Goal: Task Accomplishment & Management: Complete application form

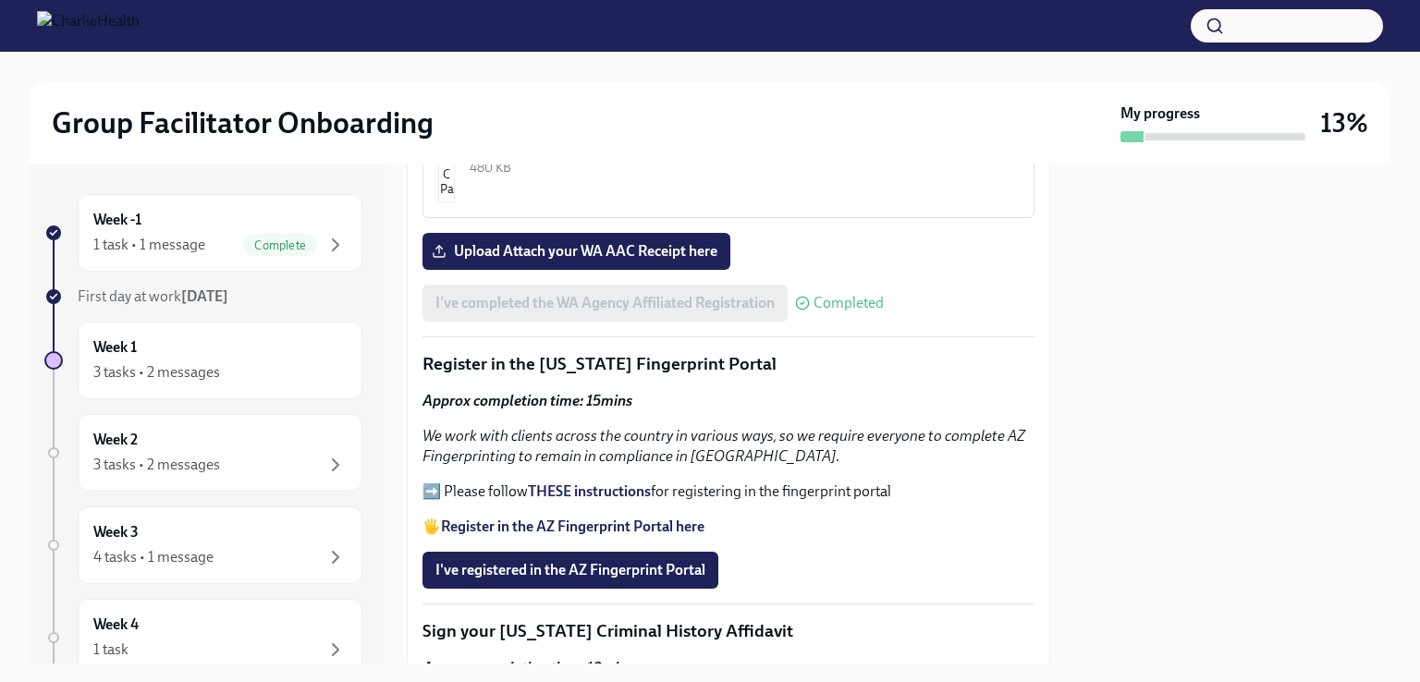
scroll to position [1980, 0]
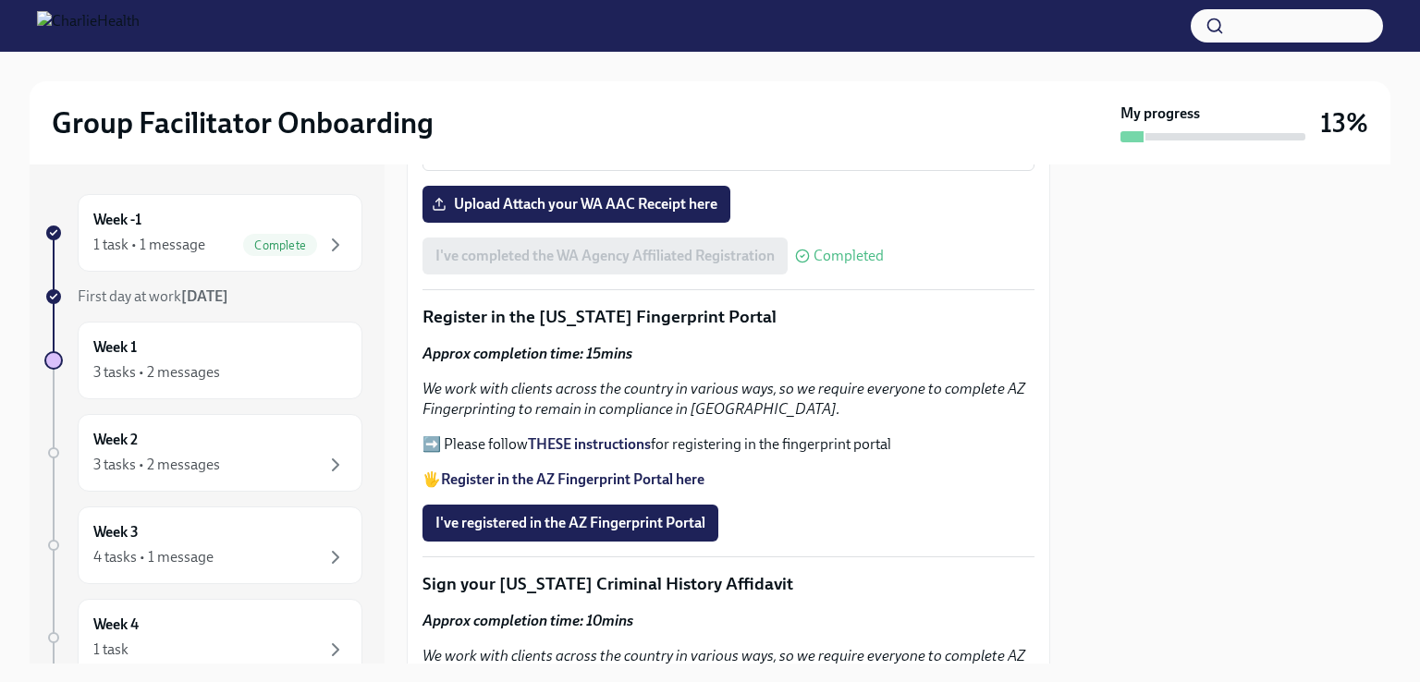
click at [578, 435] on strong "THESE instructions" at bounding box center [589, 444] width 123 height 18
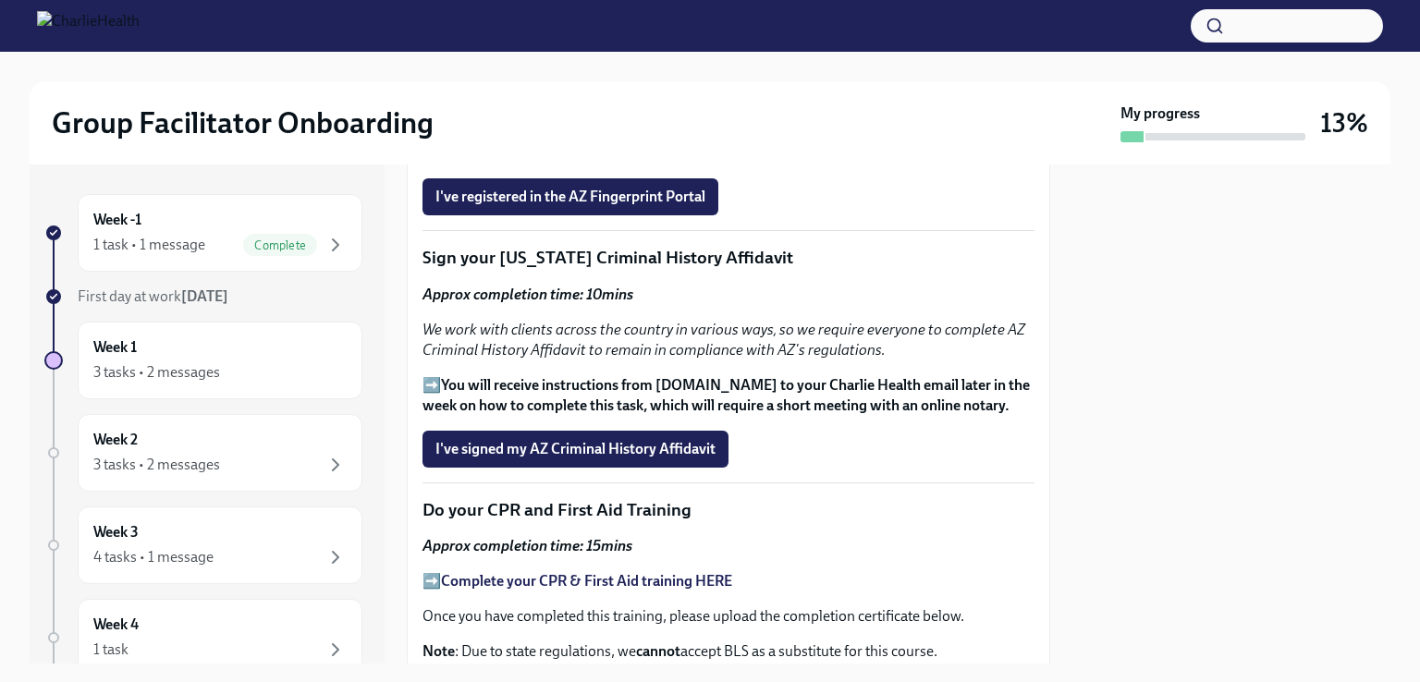
scroll to position [2316, 0]
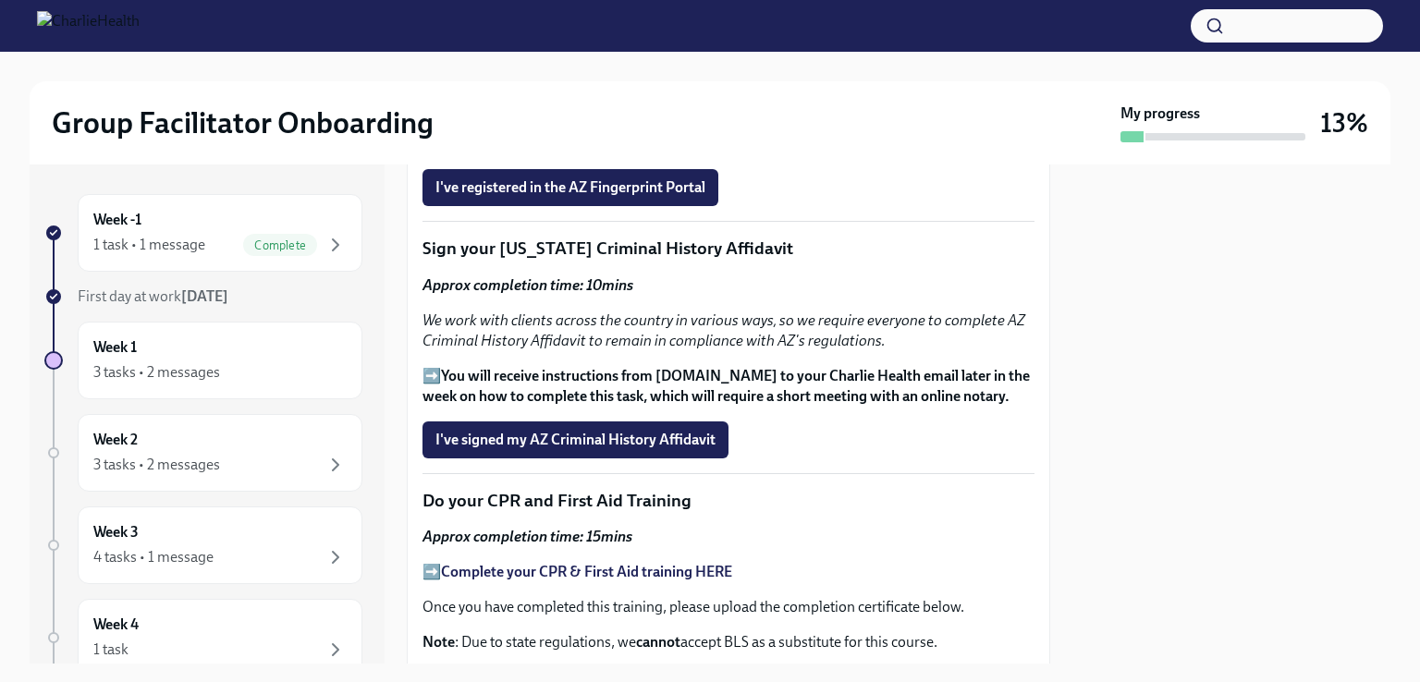
click at [470, 489] on p "Do your CPR and First Aid Training" at bounding box center [729, 501] width 612 height 24
click at [469, 489] on p "Do your CPR and First Aid Training" at bounding box center [729, 501] width 612 height 24
click at [476, 489] on p "Do your CPR and First Aid Training" at bounding box center [729, 501] width 612 height 24
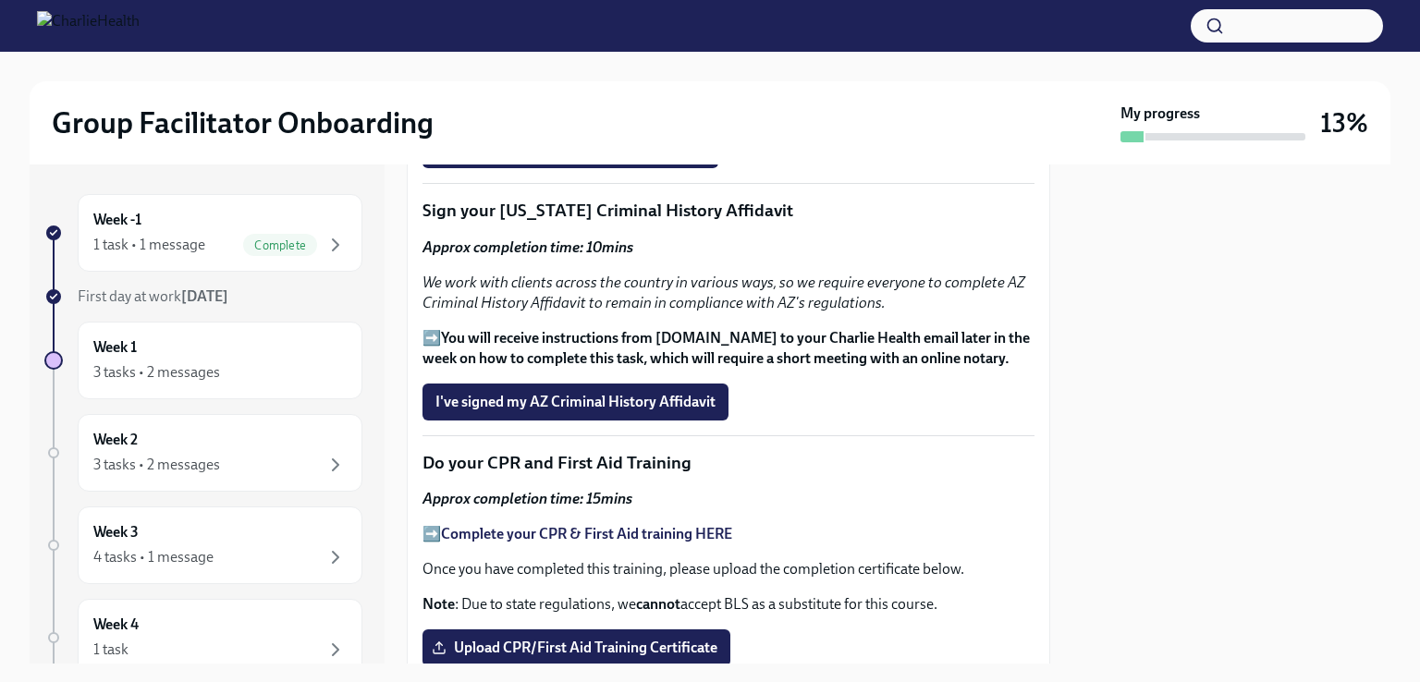
scroll to position [2355, 0]
click at [466, 392] on span "I've signed my AZ Criminal History Affidavit" at bounding box center [575, 401] width 280 height 18
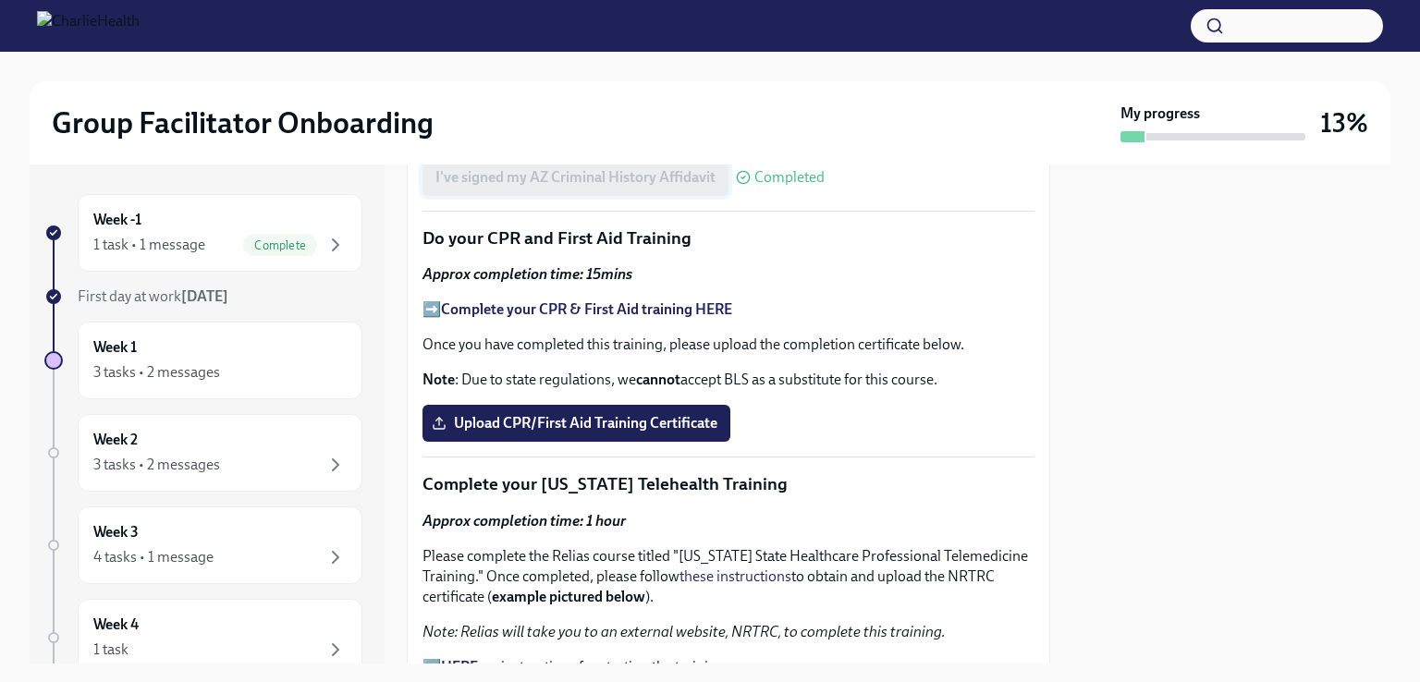
scroll to position [2561, 0]
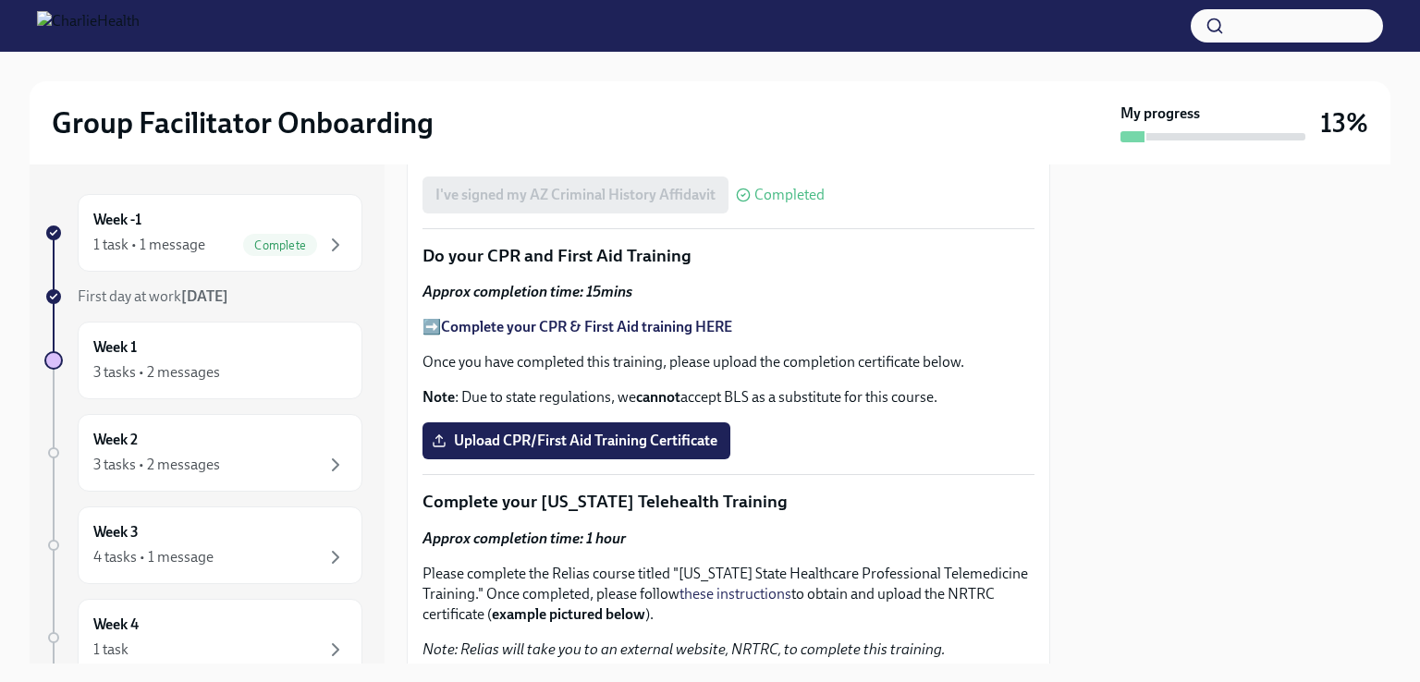
click at [555, 318] on strong "Complete your CPR & First Aid training HERE" at bounding box center [586, 327] width 291 height 18
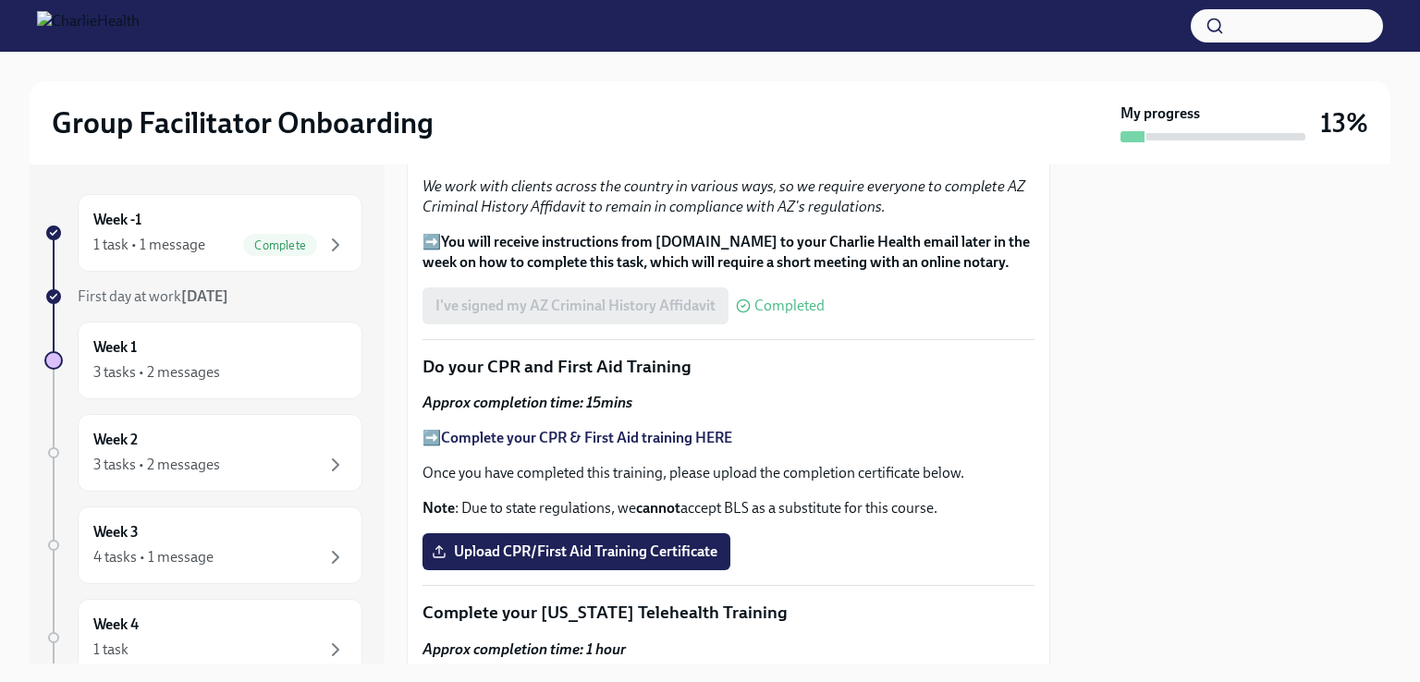
scroll to position [2422, 0]
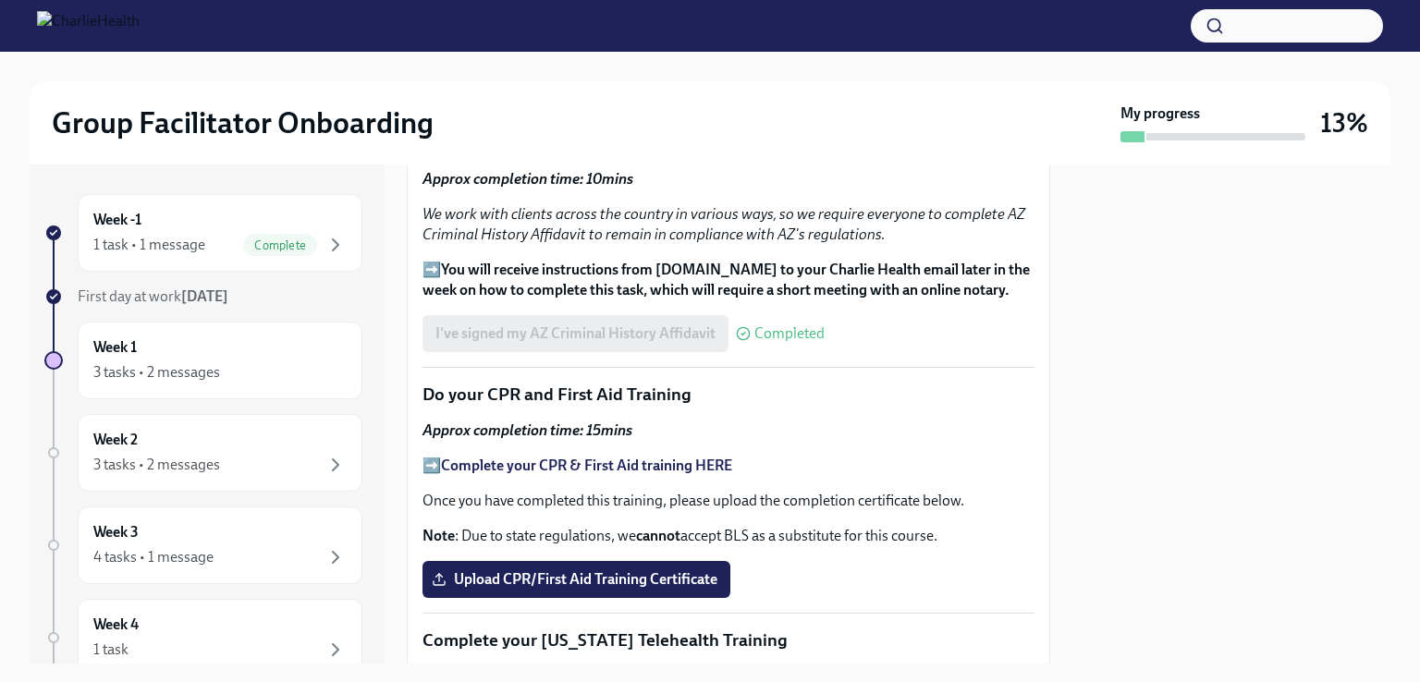
click at [509, 457] on strong "Complete your CPR & First Aid training HERE" at bounding box center [586, 466] width 291 height 18
click at [892, 429] on div "Approx completion time: 15mins ➡️ Complete your CPR & First Aid training HERE O…" at bounding box center [729, 484] width 612 height 126
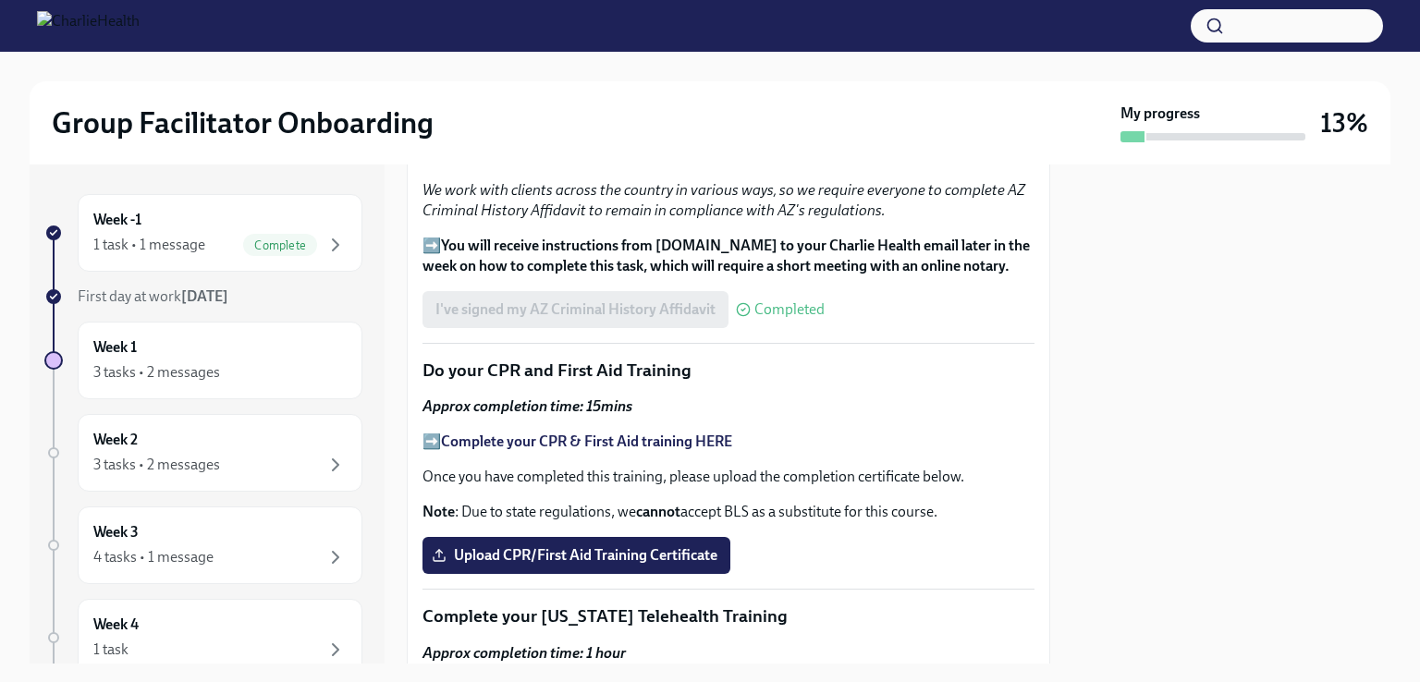
scroll to position [2459, 0]
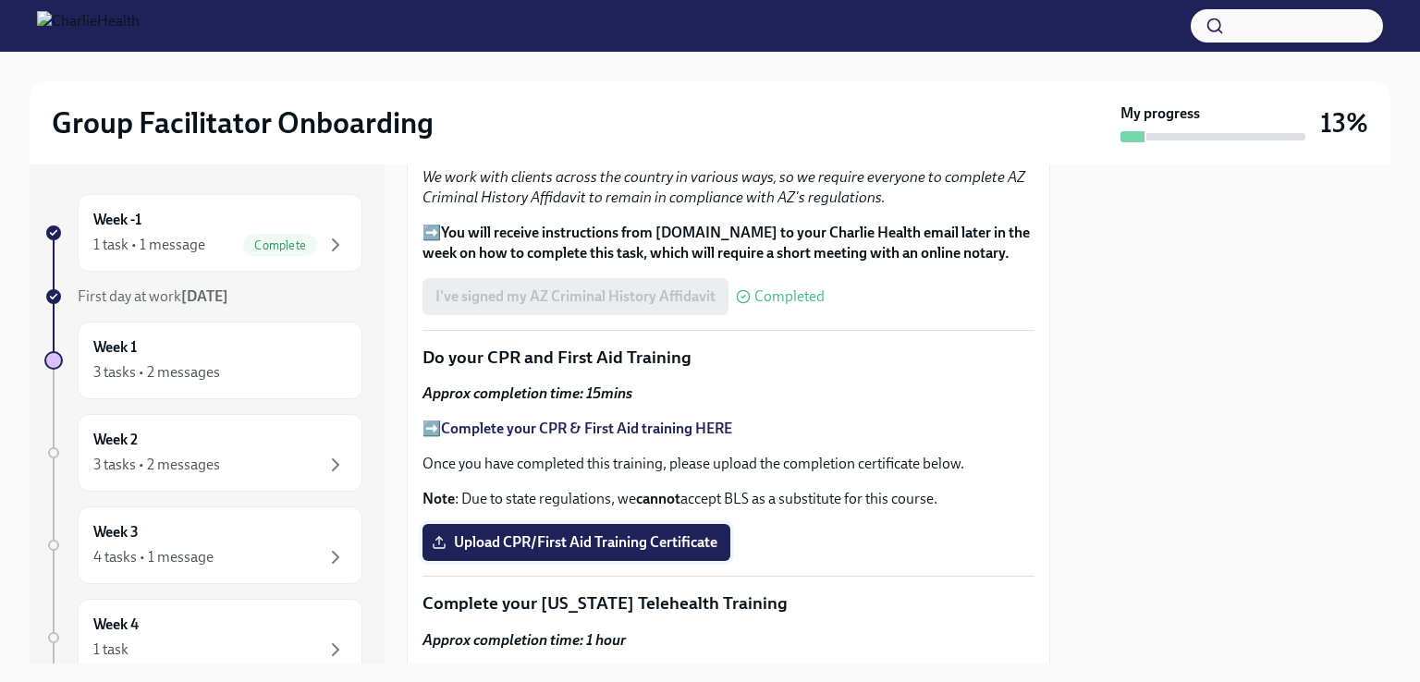
click at [496, 533] on span "Upload CPR/First Aid Training Certificate" at bounding box center [576, 542] width 282 height 18
click at [0, 0] on input "Upload CPR/First Aid Training Certificate" at bounding box center [0, 0] width 0 height 0
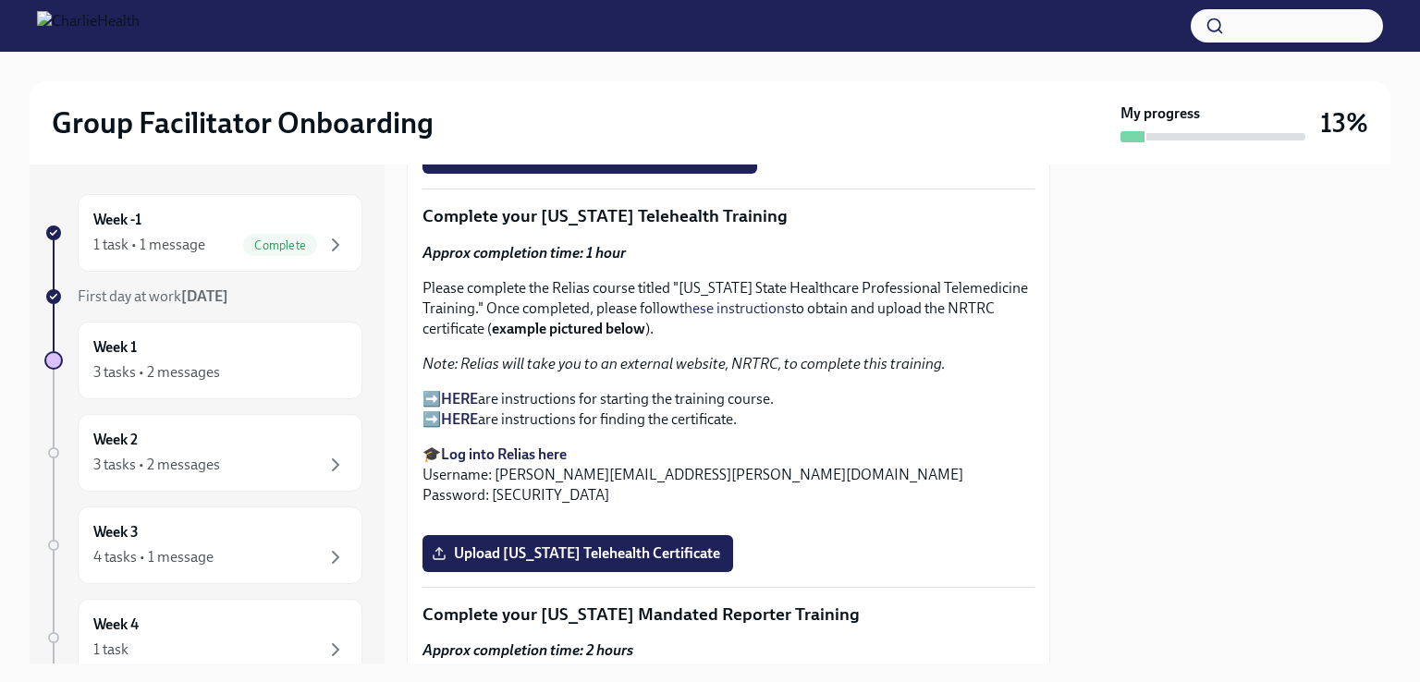
scroll to position [2848, 0]
click at [181, 381] on div "3 tasks • 2 messages" at bounding box center [156, 372] width 127 height 20
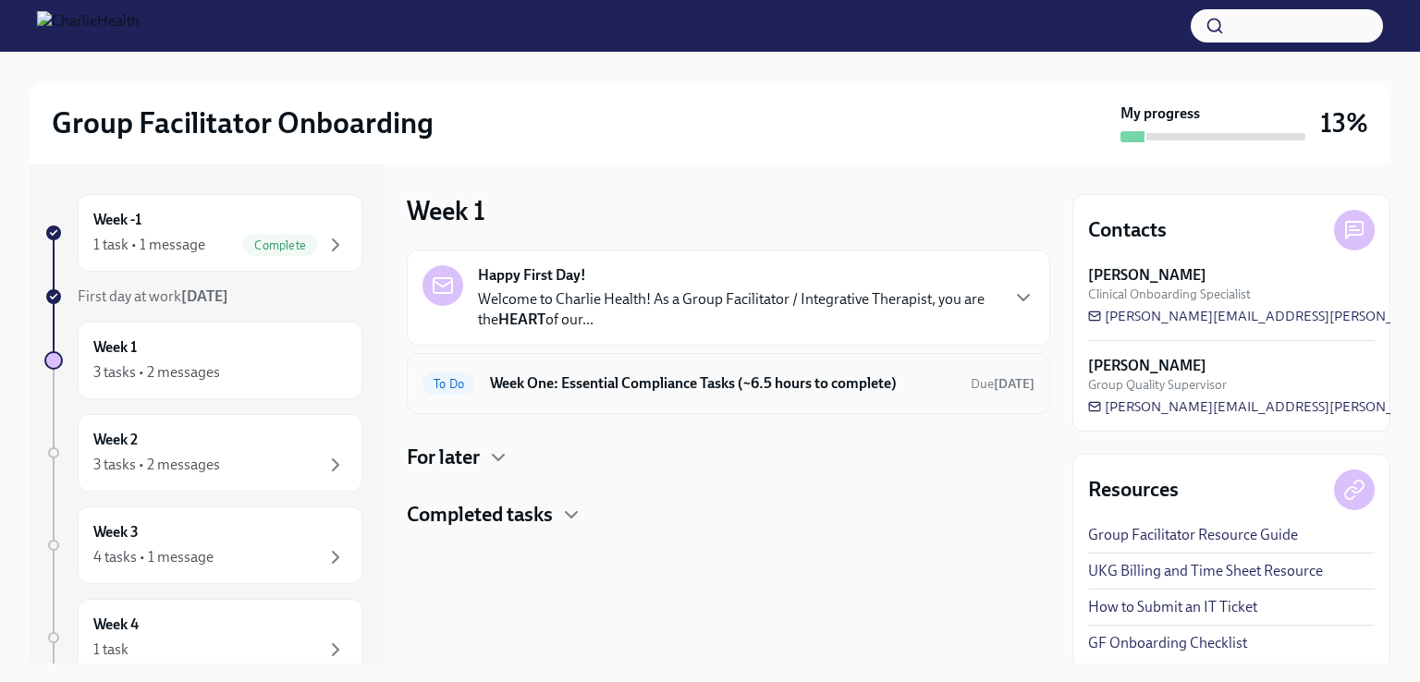
click at [509, 393] on div "To Do Week One: Essential Compliance Tasks (~6.5 hours to complete) Due [DATE]" at bounding box center [729, 384] width 612 height 30
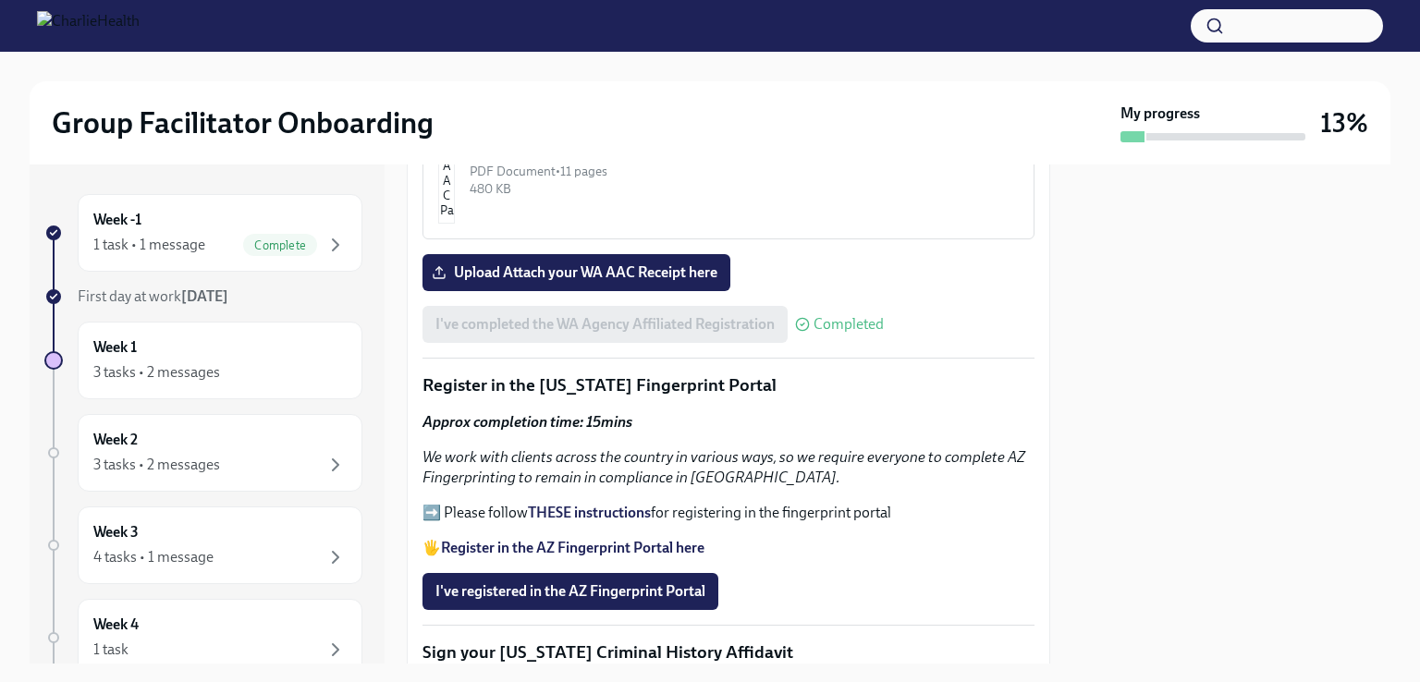
scroll to position [1927, 0]
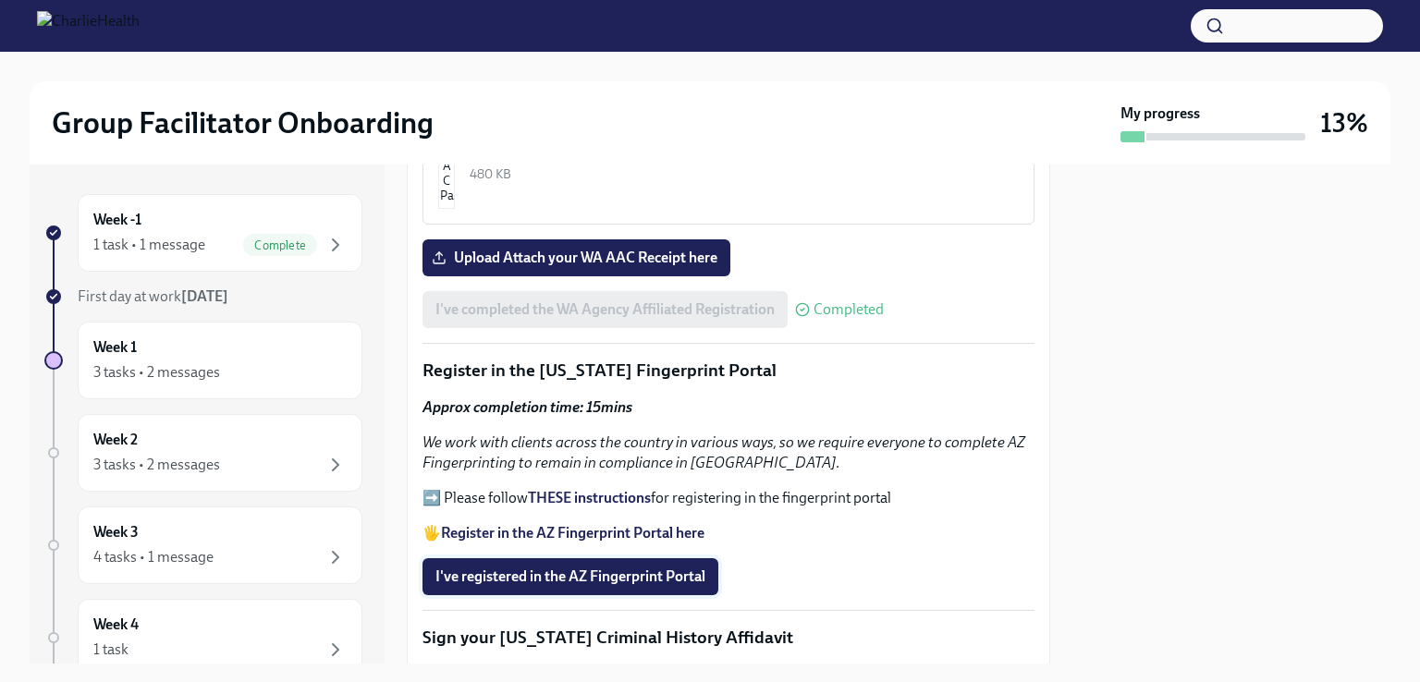
click at [463, 568] on span "I've registered in the AZ Fingerprint Portal" at bounding box center [570, 577] width 270 height 18
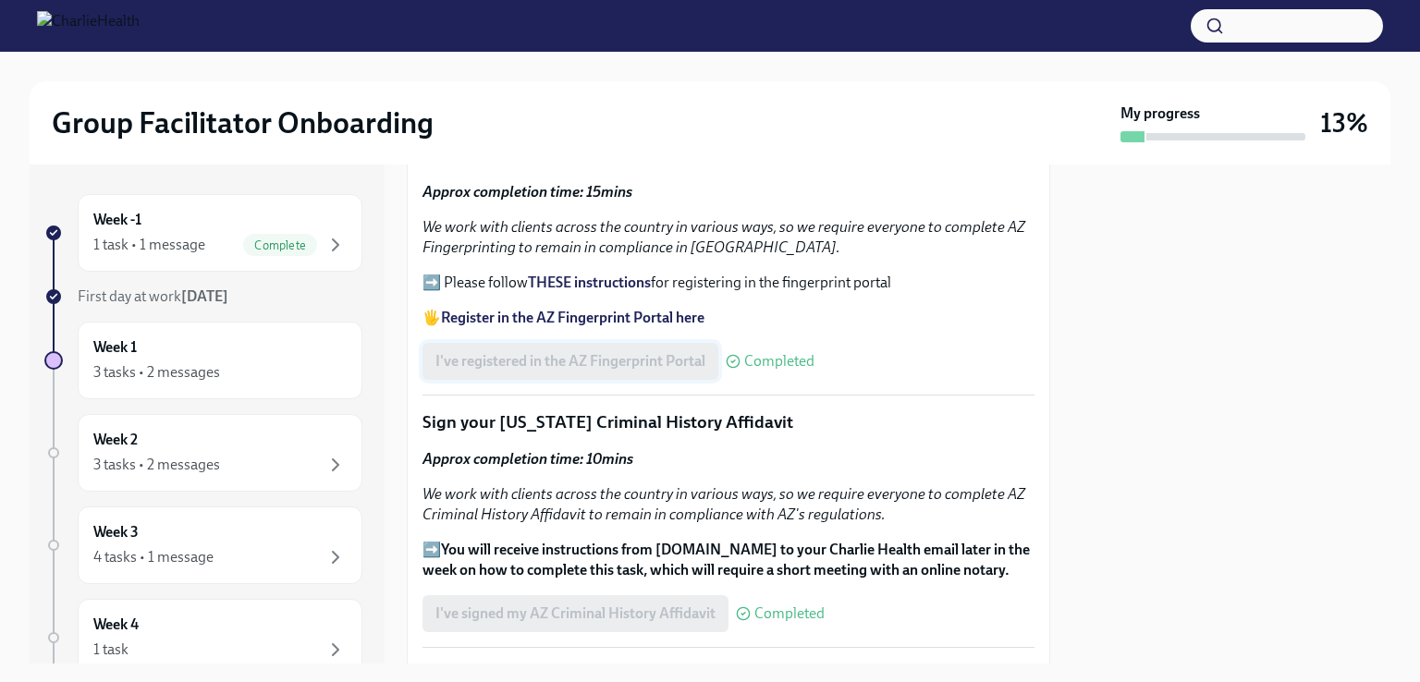
scroll to position [2141, 0]
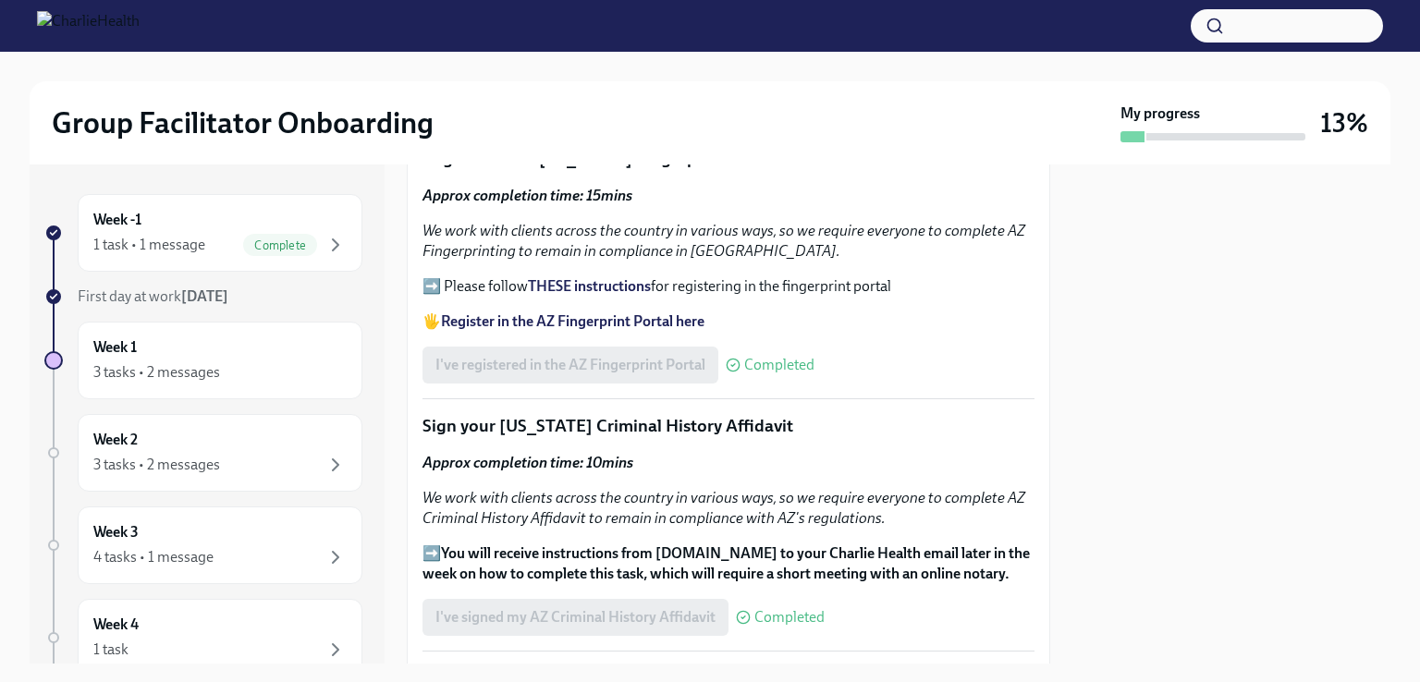
click at [473, 545] on div "Welcome to your essential compliance tasks list! Offering virtual mental health…" at bounding box center [729, 108] width 612 height 3636
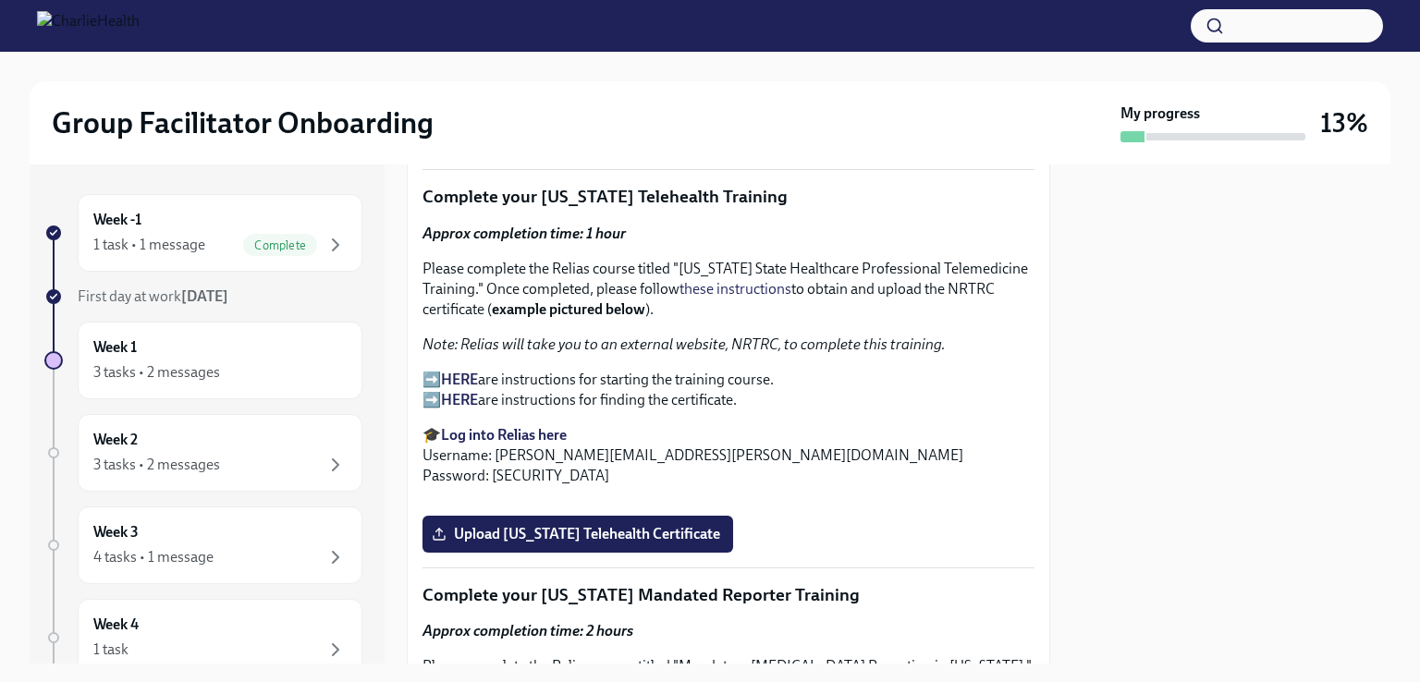
scroll to position [2866, 0]
click at [459, 371] on strong "HERE" at bounding box center [459, 380] width 37 height 18
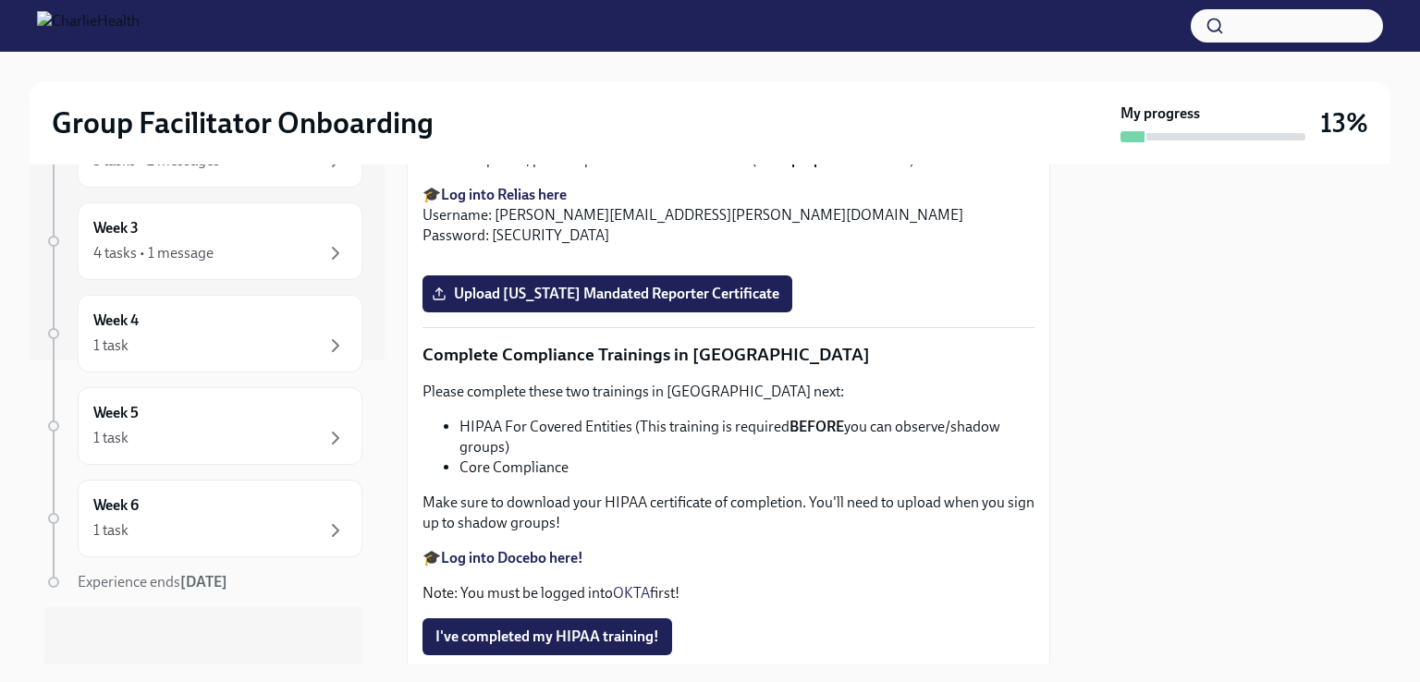
scroll to position [3439, 0]
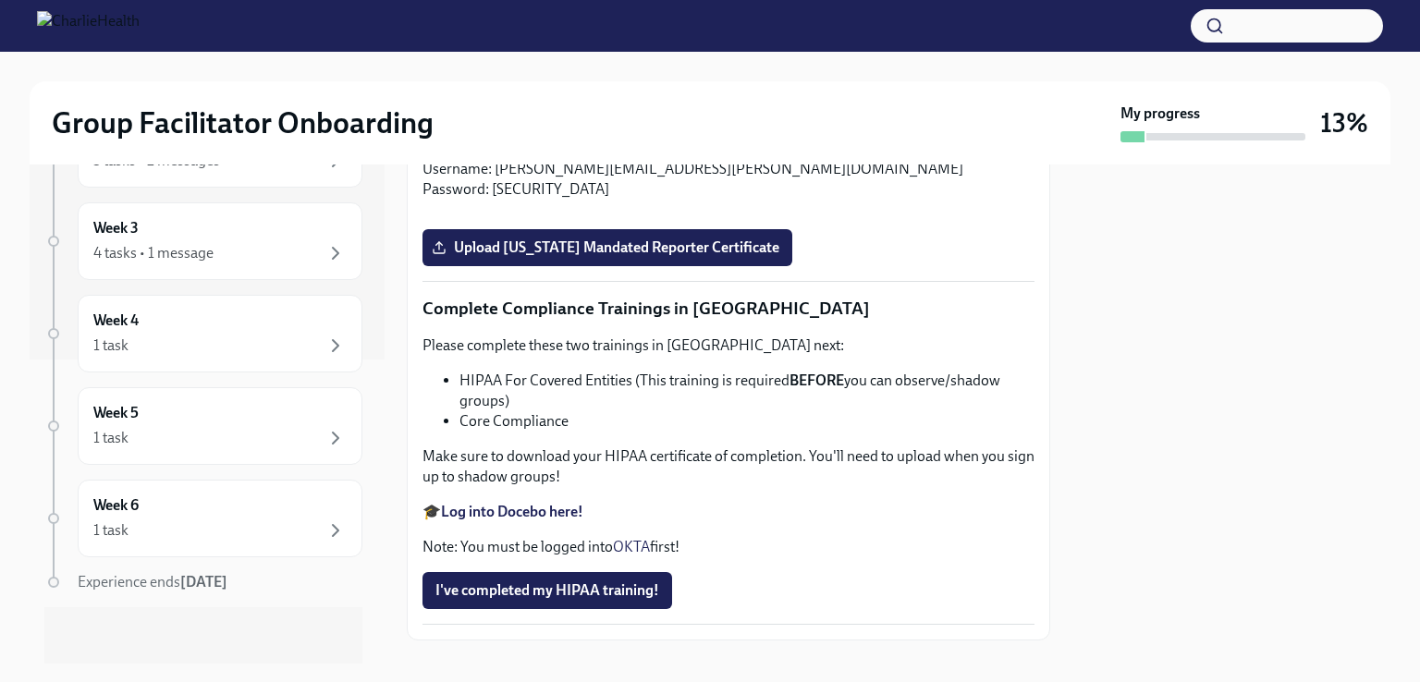
click at [0, 0] on input "Upload [US_STATE] Telehealth Certificate" at bounding box center [0, 0] width 0 height 0
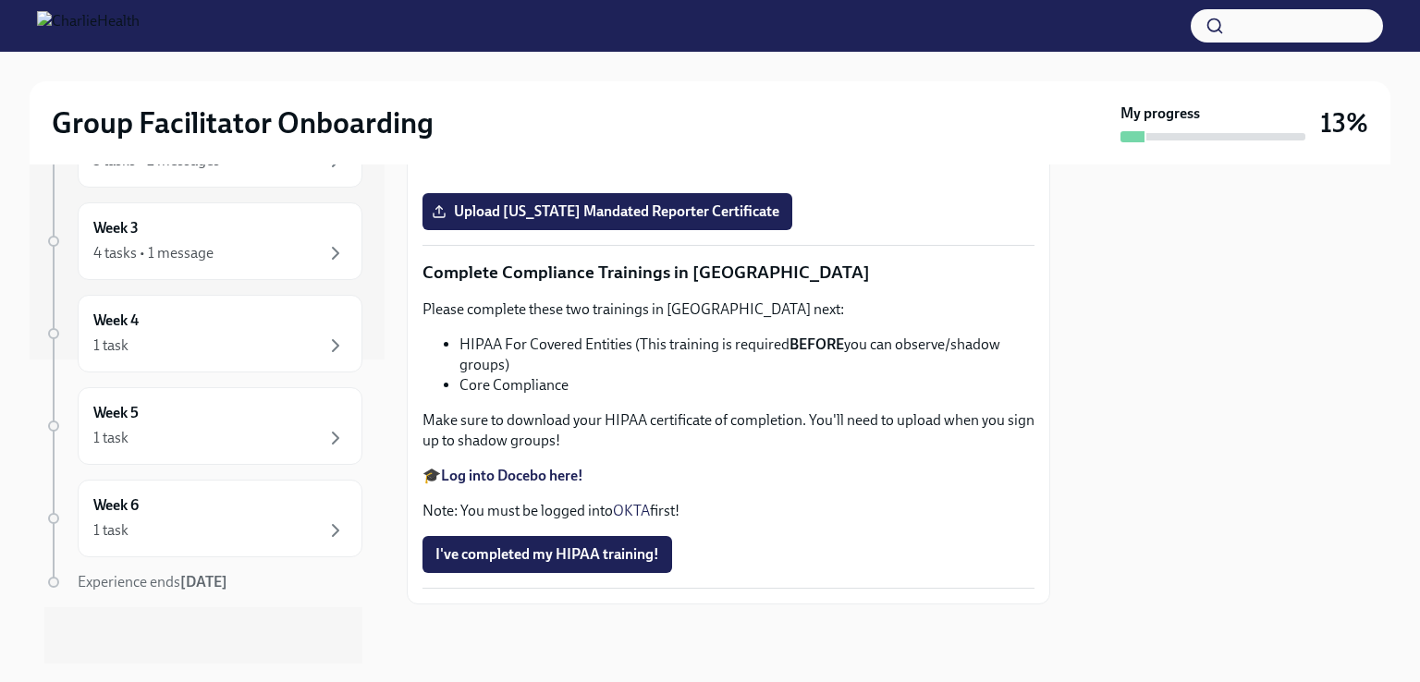
scroll to position [4049, 0]
click at [484, 221] on span "Upload [US_STATE] Mandated Reporter Certificate" at bounding box center [607, 211] width 344 height 18
click at [0, 0] on input "Upload [US_STATE] Mandated Reporter Certificate" at bounding box center [0, 0] width 0 height 0
click at [491, 482] on strong "Log into Docebo here!" at bounding box center [512, 476] width 142 height 18
